Goal: Task Accomplishment & Management: Manage account settings

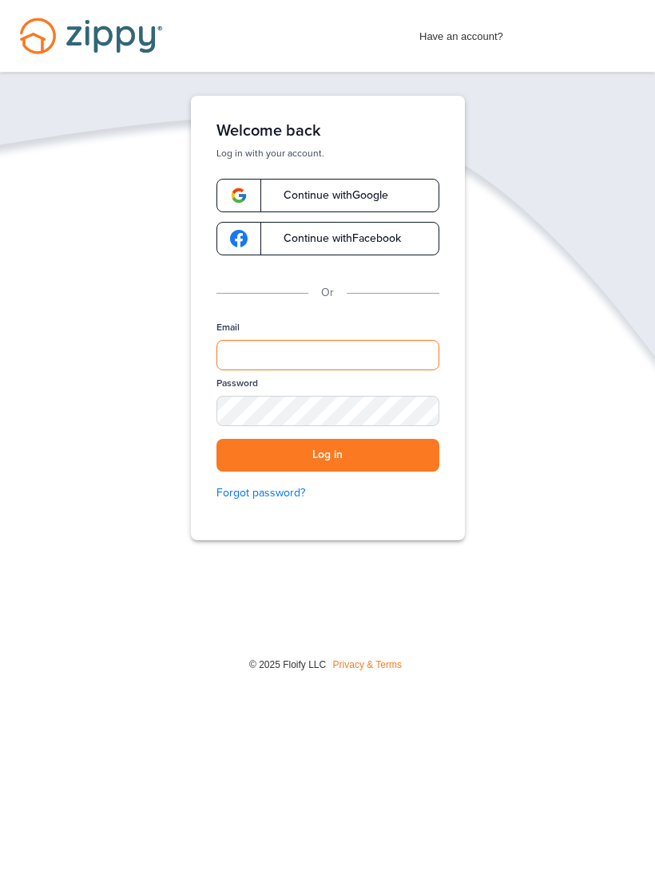
click at [364, 355] on input "Email" at bounding box center [327, 355] width 223 height 30
type input "**********"
click at [327, 455] on button "Log in" at bounding box center [327, 455] width 223 height 33
click at [354, 461] on button "Log in" at bounding box center [327, 455] width 223 height 33
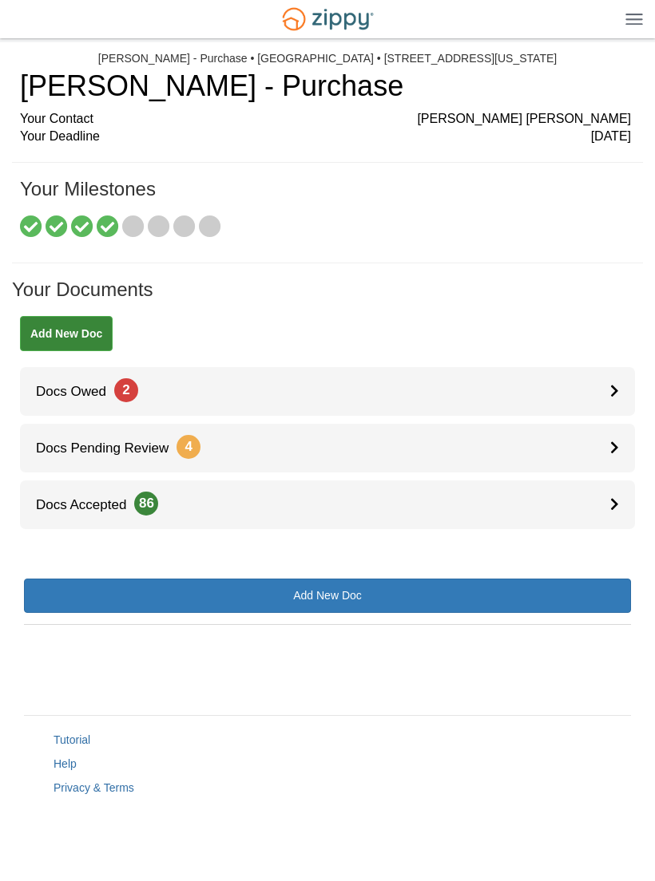
click at [620, 390] on div at bounding box center [622, 391] width 25 height 49
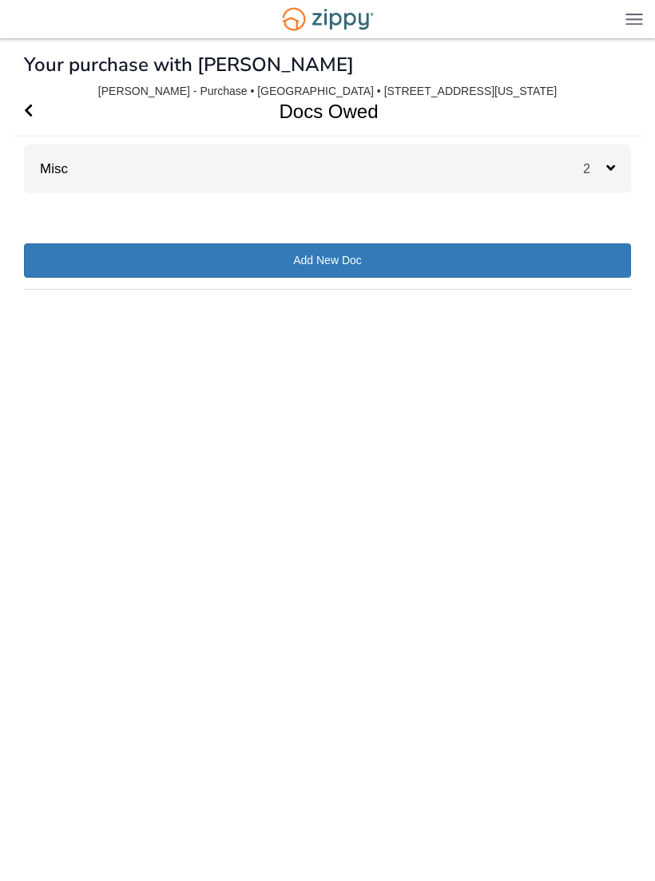
click at [617, 165] on div "2" at bounding box center [607, 169] width 48 height 49
